Goal: Task Accomplishment & Management: Manage account settings

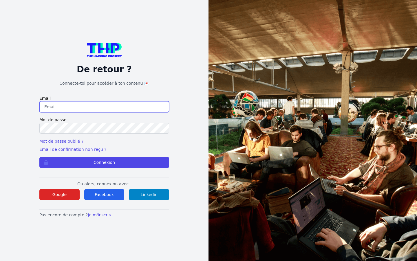
click at [104, 107] on input "email" at bounding box center [104, 106] width 130 height 11
type input "conrad82@clientcaf.info"
click at [39, 157] on button "Connexion" at bounding box center [104, 162] width 130 height 11
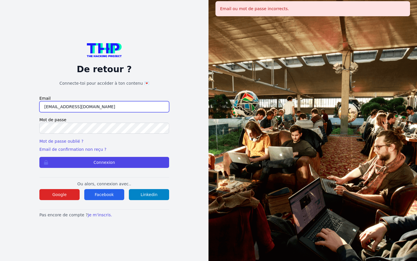
click at [104, 107] on input "[EMAIL_ADDRESS][DOMAIN_NAME]" at bounding box center [104, 106] width 130 height 11
type input "c"
type input "[EMAIL_ADDRESS][DOMAIN_NAME]"
click at [39, 157] on button "Connexion" at bounding box center [104, 162] width 130 height 11
click at [104, 107] on input "keithbarrows88@aol.com" at bounding box center [104, 106] width 130 height 11
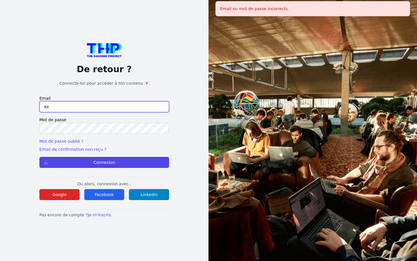
type input "k"
type input "isobel72@hotmail.com"
click at [39, 157] on button "Connexion" at bounding box center [104, 162] width 130 height 11
click at [104, 107] on input "isobel72@hotmail.com" at bounding box center [104, 106] width 130 height 11
type input "i"
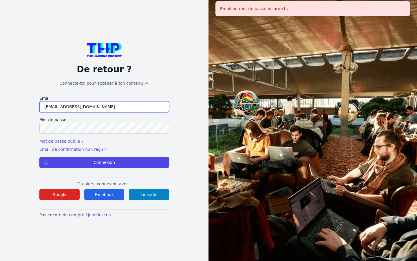
type input "[EMAIL_ADDRESS][DOMAIN_NAME]"
click at [39, 157] on button "Connexion" at bounding box center [104, 162] width 130 height 11
click at [104, 162] on button "Connexion" at bounding box center [104, 162] width 130 height 11
click at [104, 107] on input "[EMAIL_ADDRESS][DOMAIN_NAME]" at bounding box center [104, 106] width 130 height 11
type input "c"
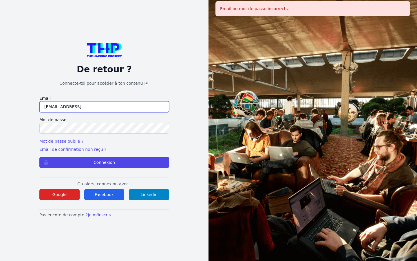
type input "[EMAIL_ADDRESS][DOMAIN_NAME]"
